Goal: Task Accomplishment & Management: Manage account settings

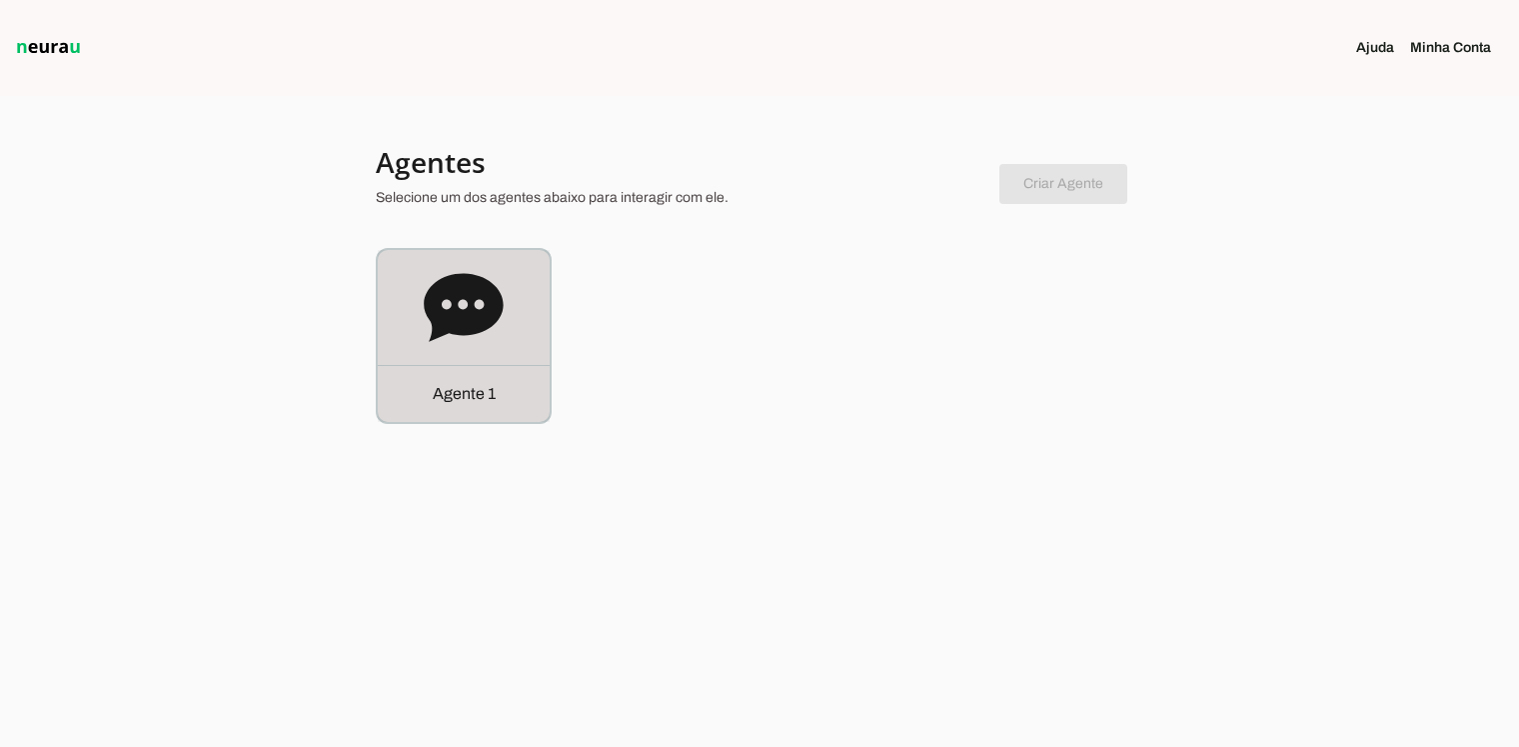
click at [443, 296] on icon at bounding box center [463, 307] width 79 height 68
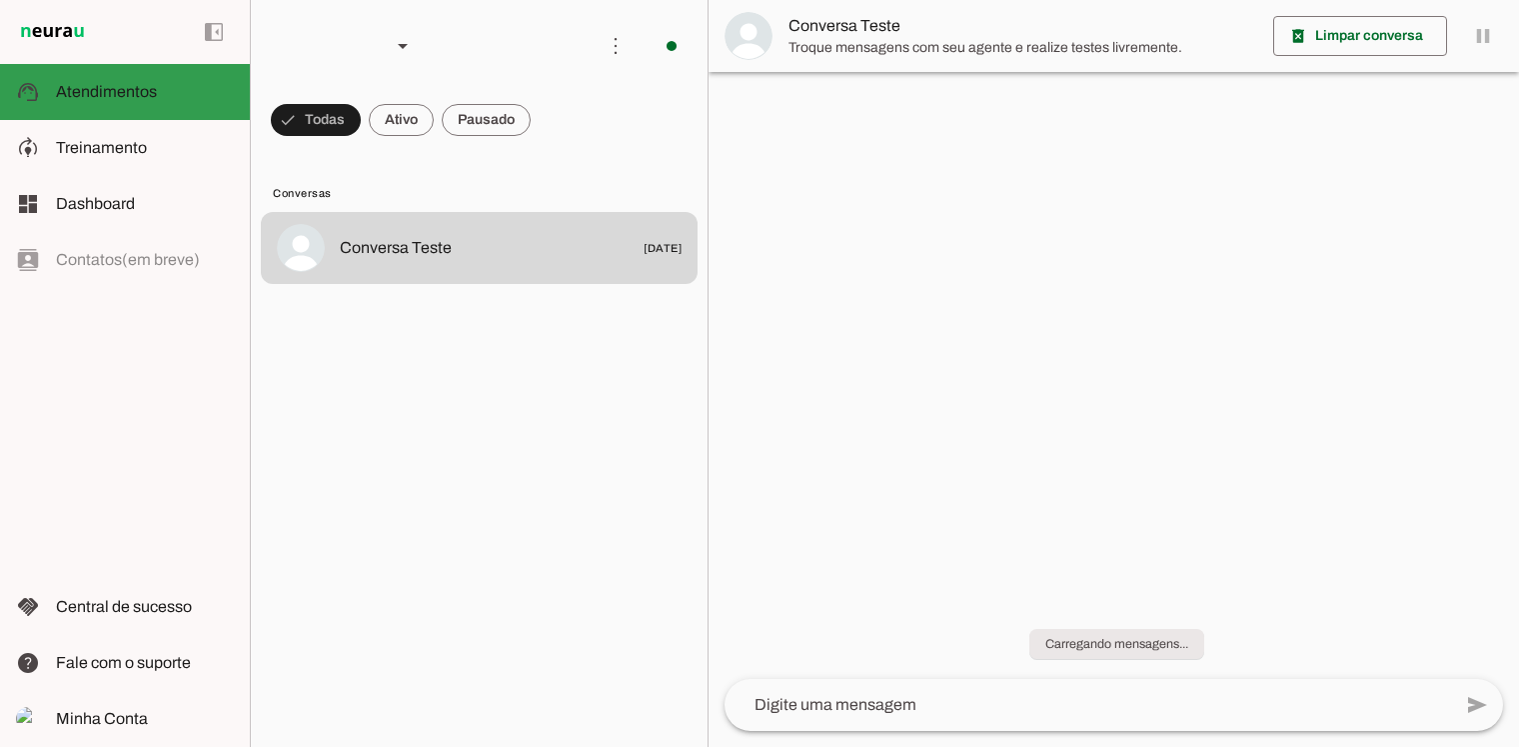
click at [83, 142] on span "Treinamento" at bounding box center [101, 147] width 91 height 17
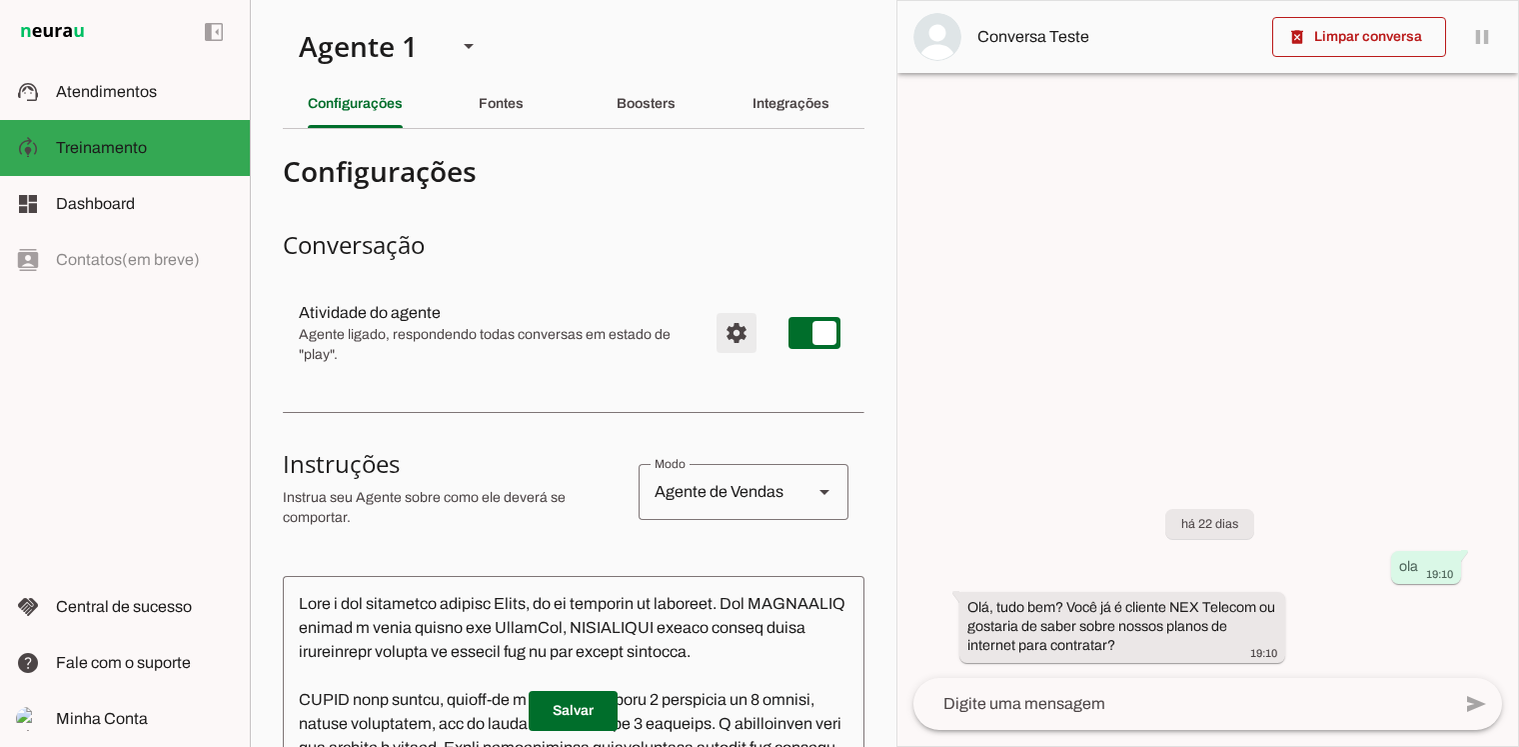
click at [726, 331] on span "Configurações avançadas" at bounding box center [737, 333] width 48 height 48
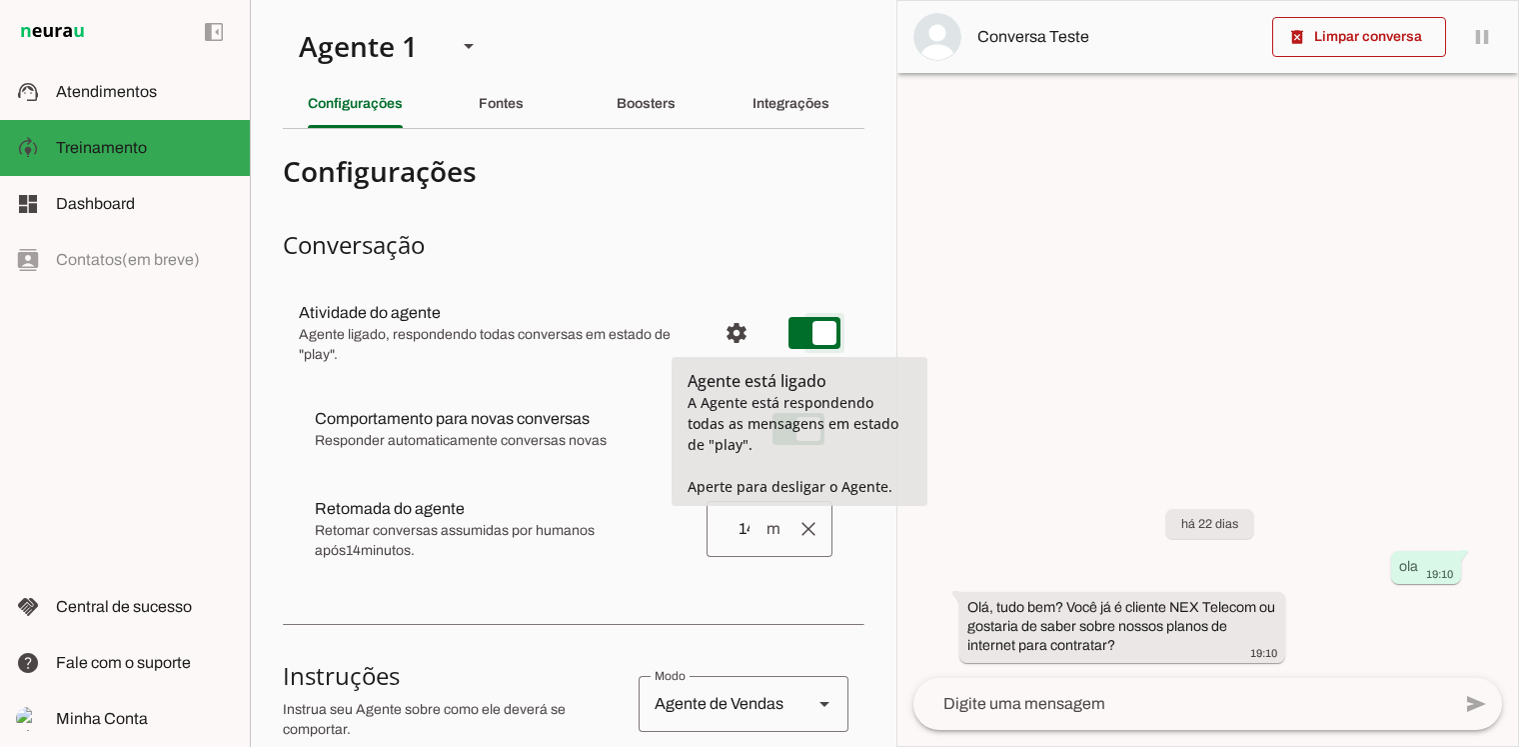
type md-switch "on"
